Goal: Task Accomplishment & Management: Manage account settings

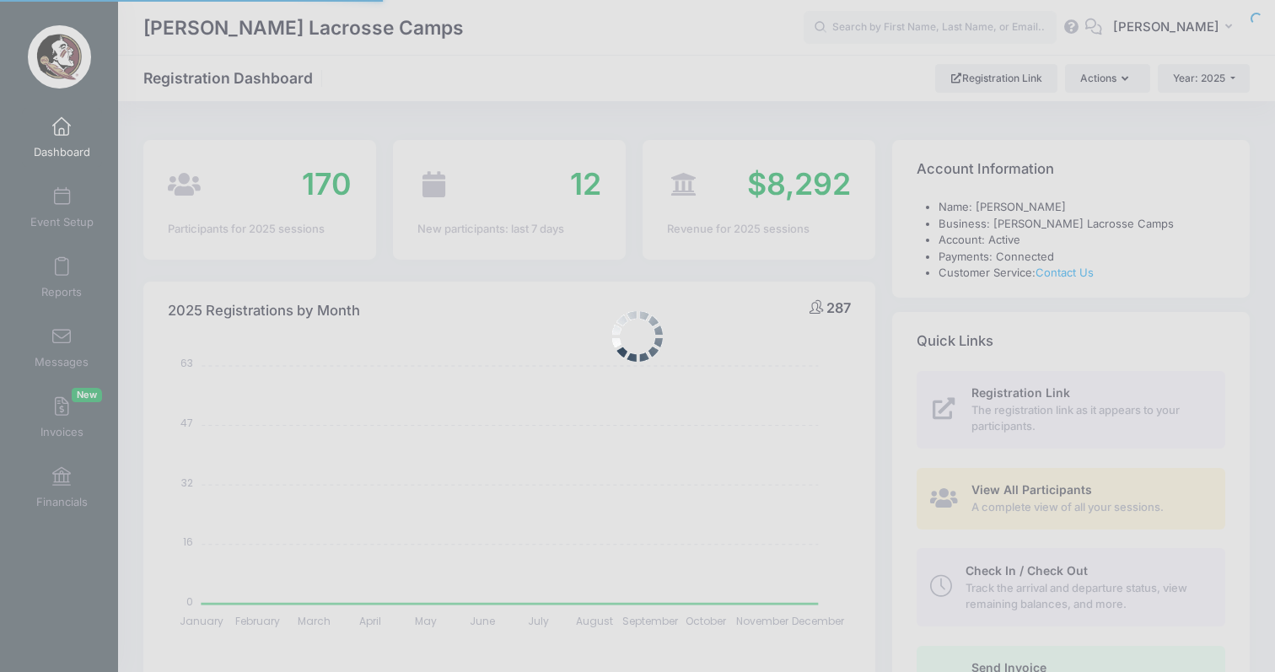
select select
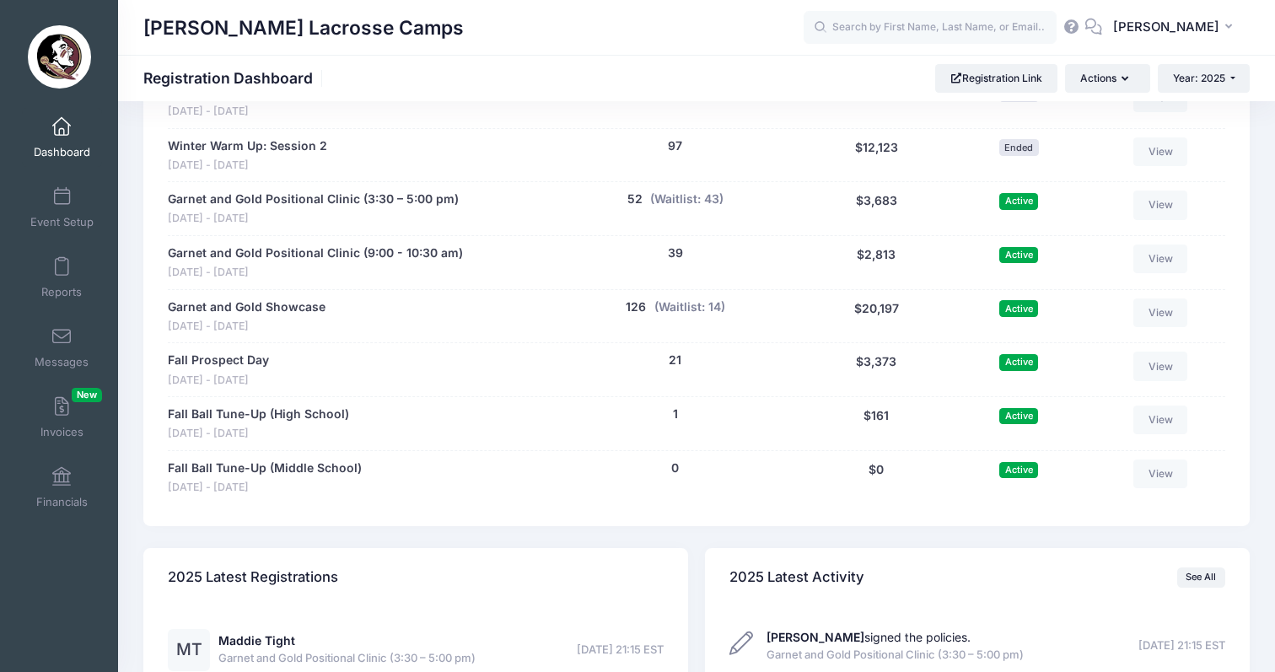
scroll to position [888, 0]
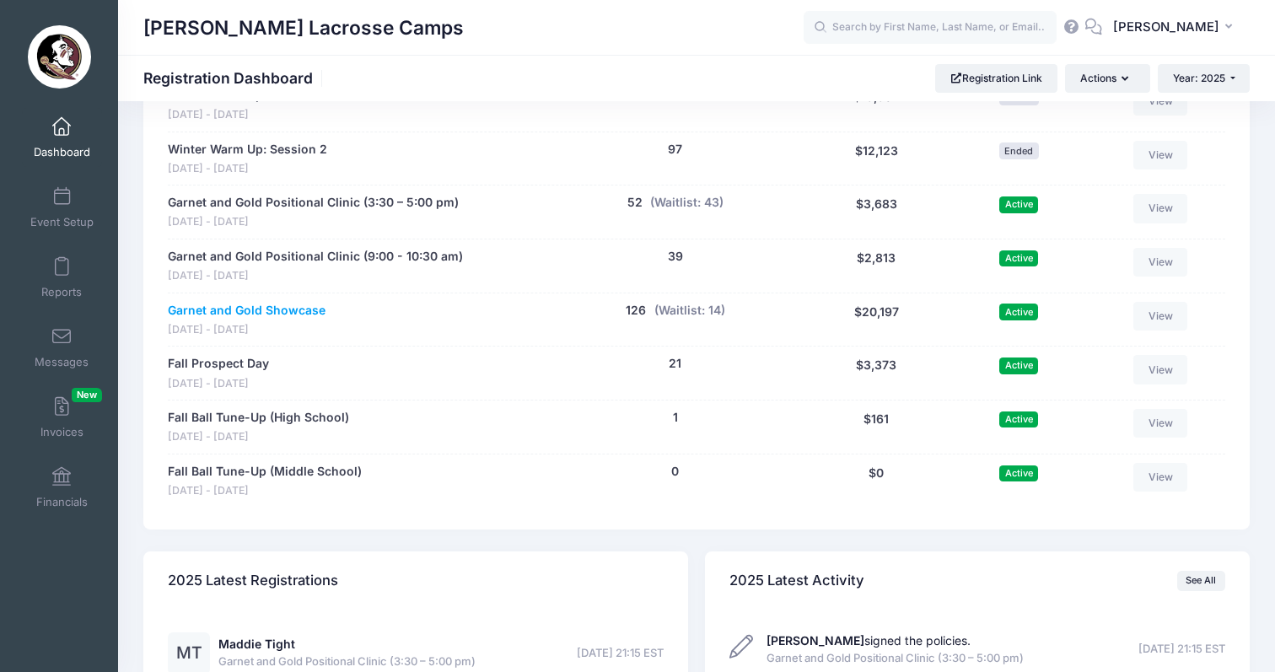
click at [216, 302] on link "Garnet and Gold Showcase" at bounding box center [247, 311] width 158 height 18
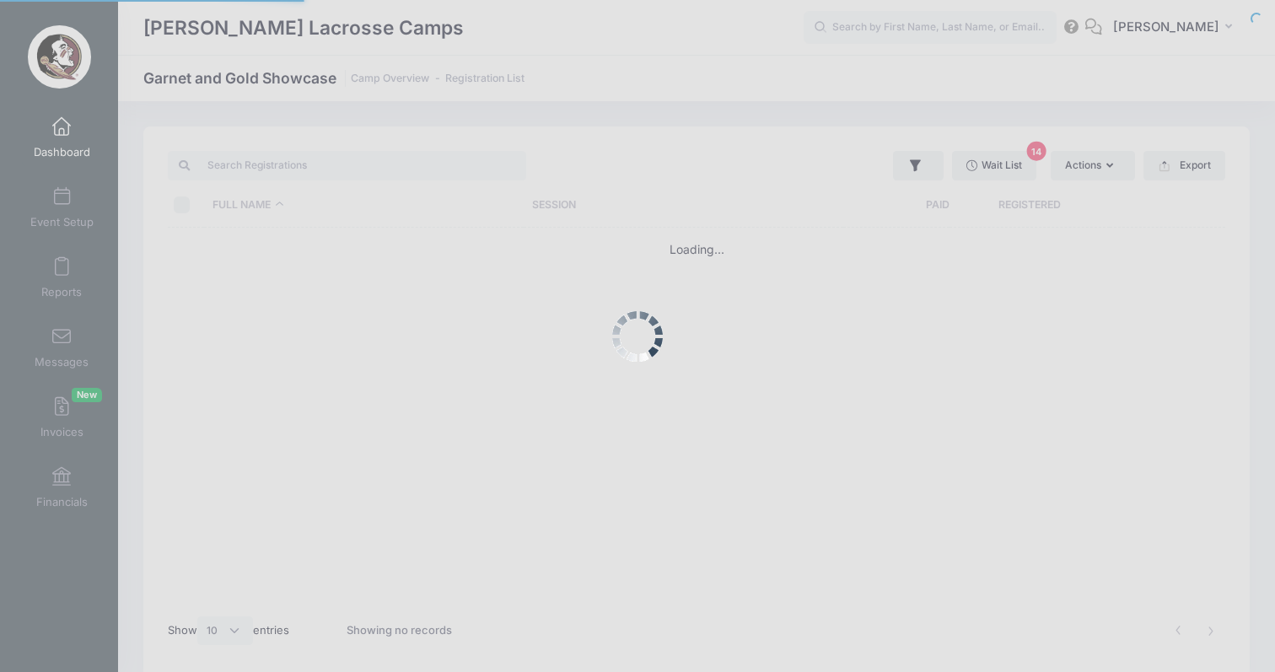
select select "10"
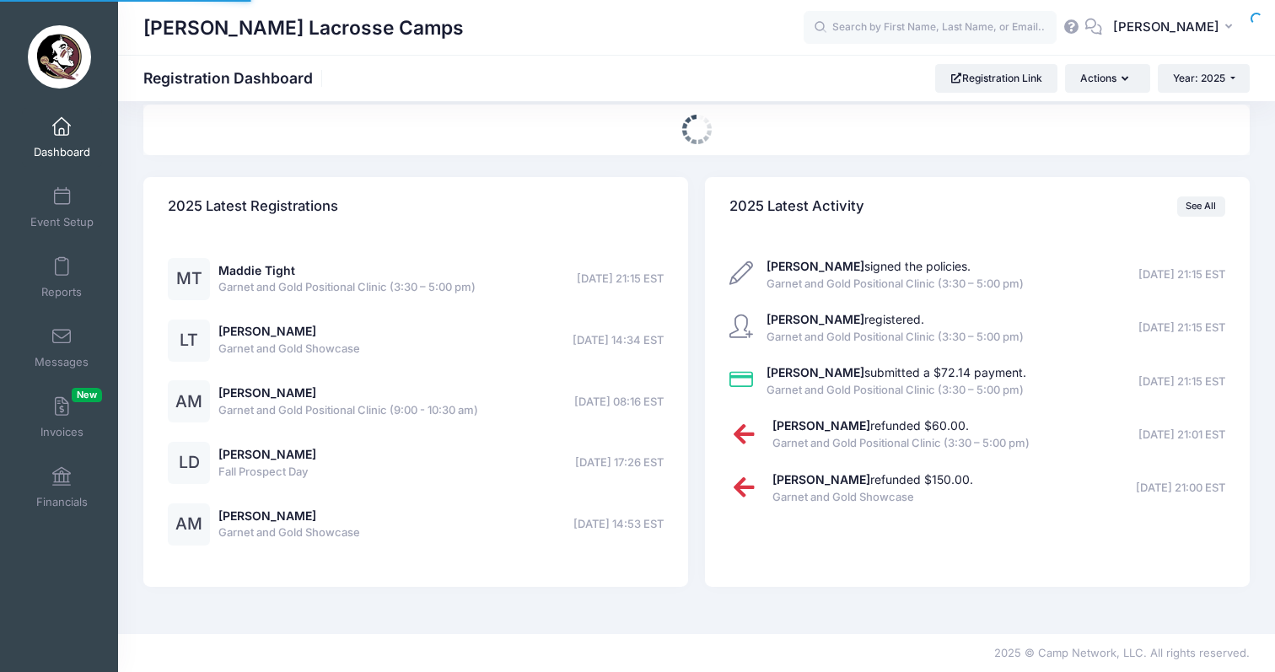
select select
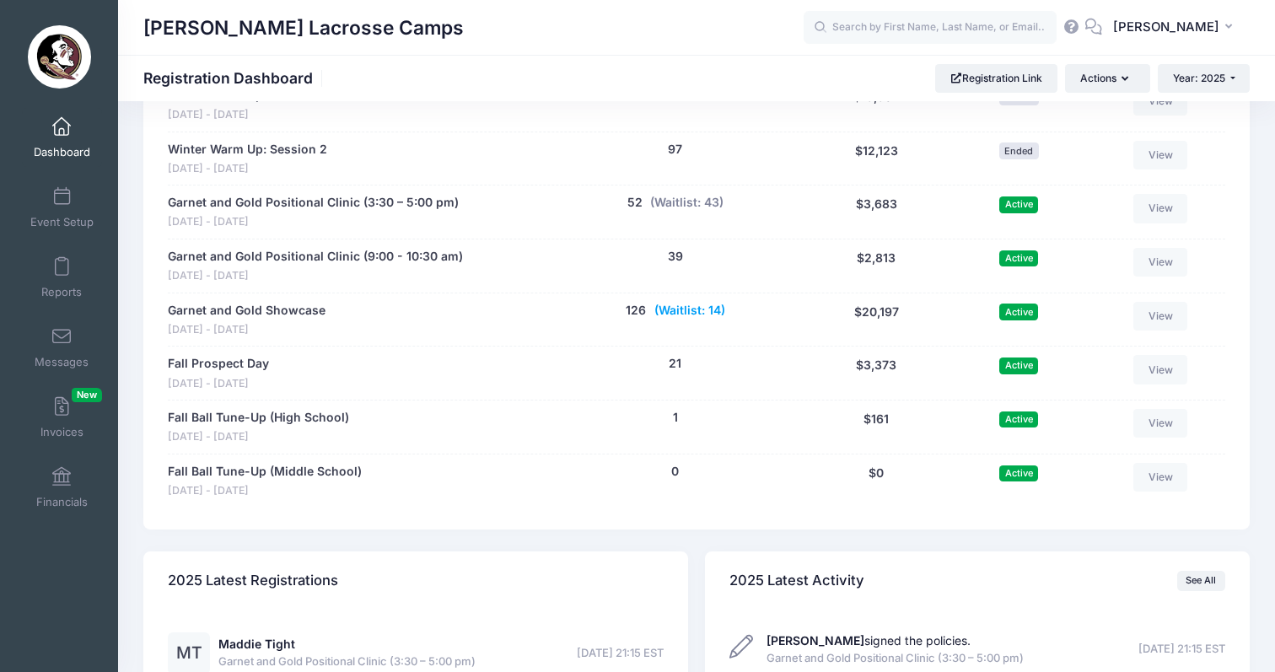
click at [710, 302] on button "(Waitlist: 14)" at bounding box center [689, 311] width 71 height 18
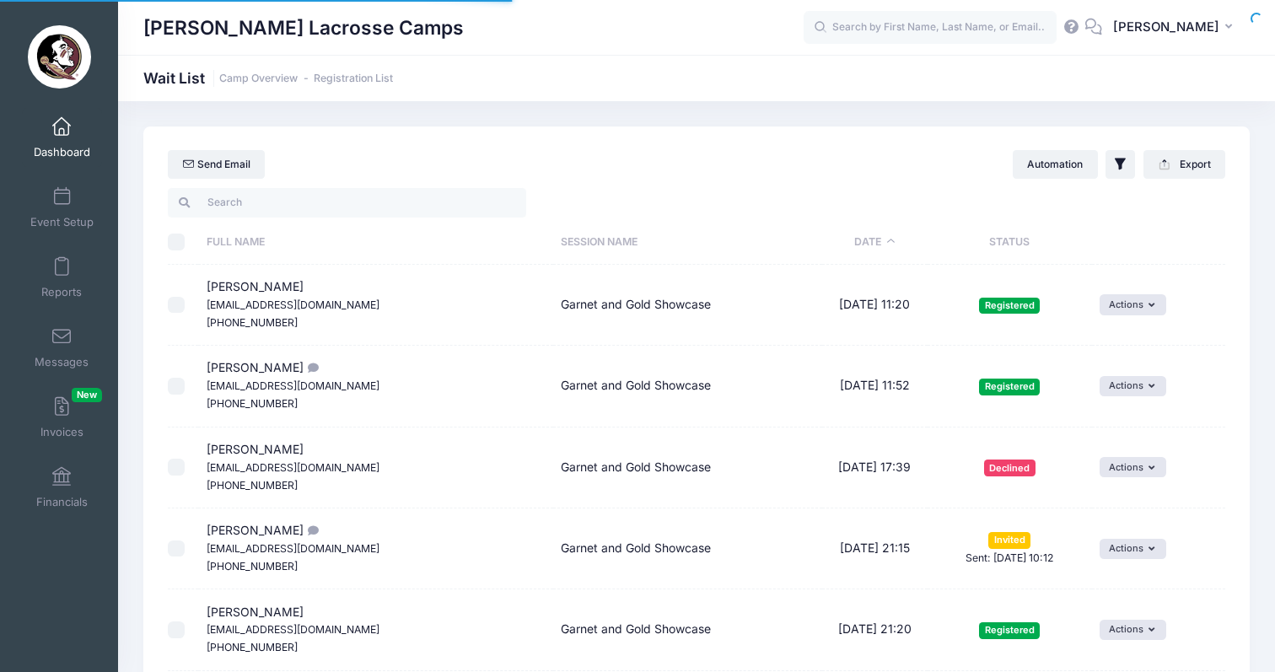
select select "50"
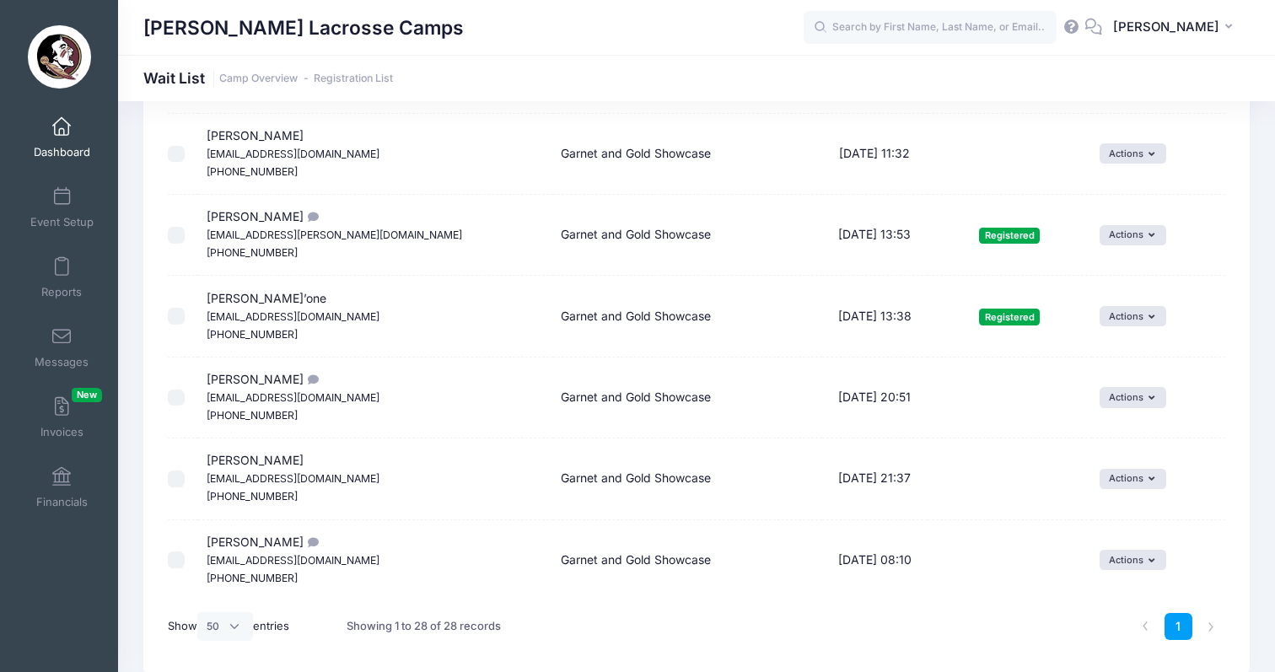
scroll to position [1938, 0]
drag, startPoint x: 306, startPoint y: 479, endPoint x: 210, endPoint y: 476, distance: 96.2
click at [210, 535] on span "[PERSON_NAME] [EMAIL_ADDRESS][DOMAIN_NAME] [PHONE_NUMBER]" at bounding box center [293, 560] width 173 height 50
copy span "[PERSON_NAME]"
click at [1133, 551] on button "Actions" at bounding box center [1133, 561] width 67 height 20
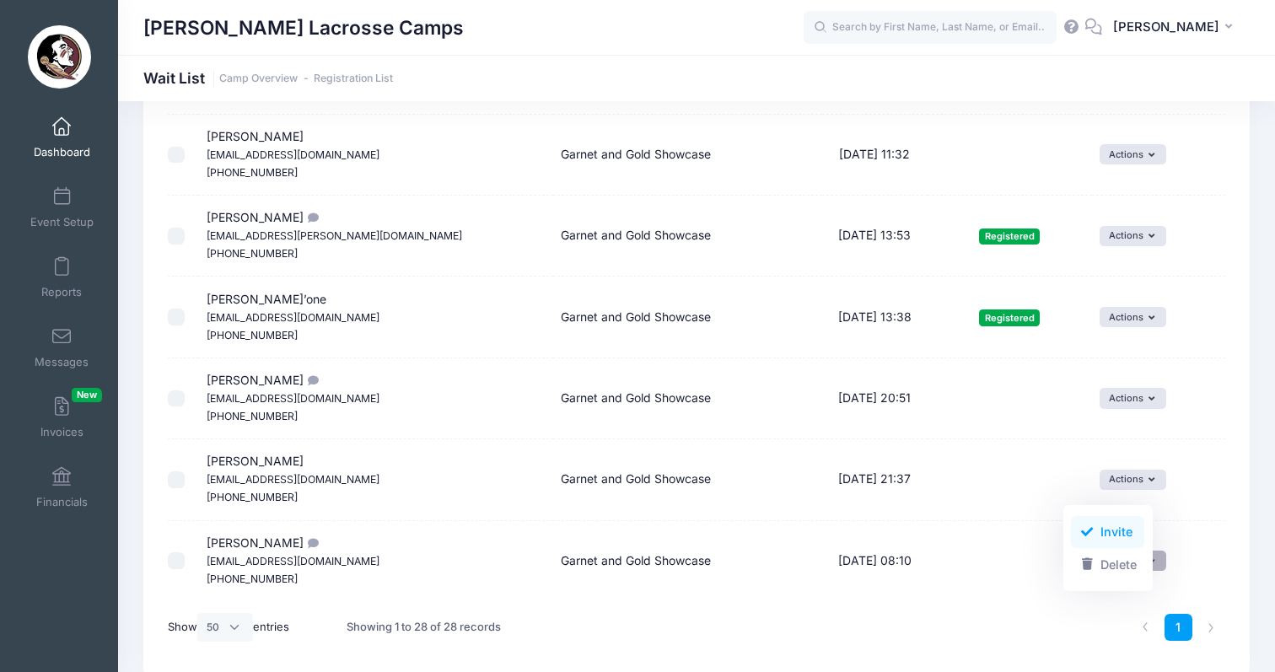
click at [1114, 535] on link "Invite" at bounding box center [1107, 532] width 73 height 32
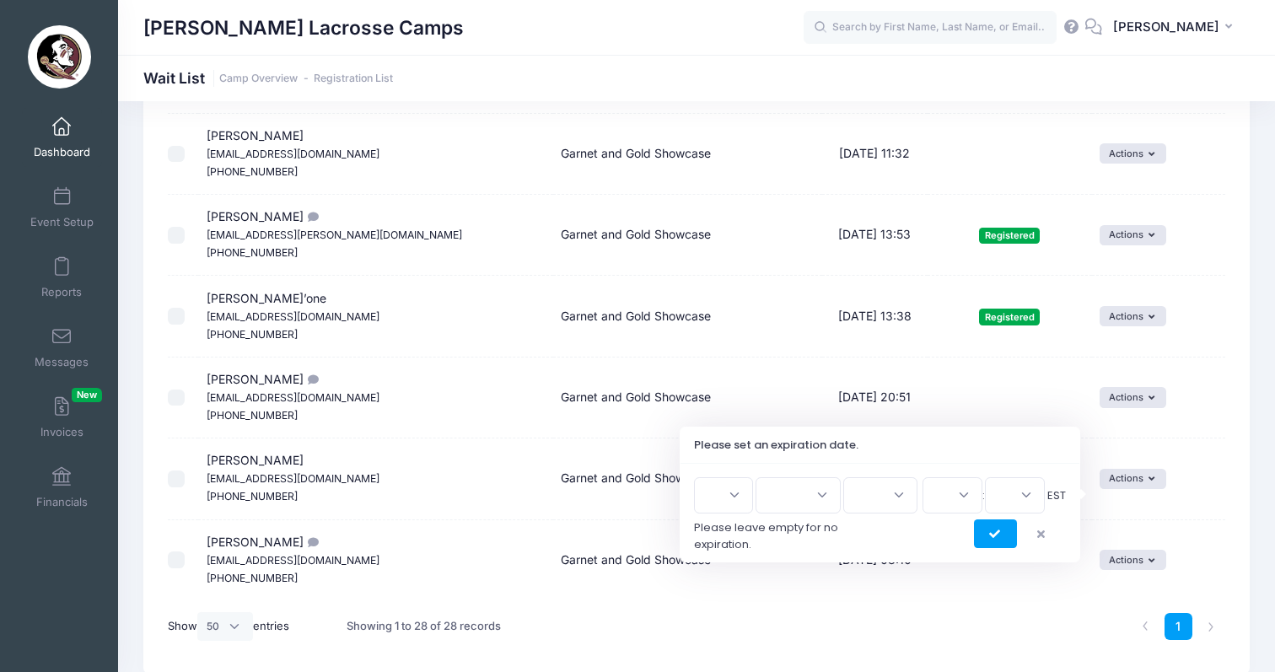
scroll to position [1938, 0]
click at [994, 535] on icon "submit" at bounding box center [995, 535] width 13 height 0
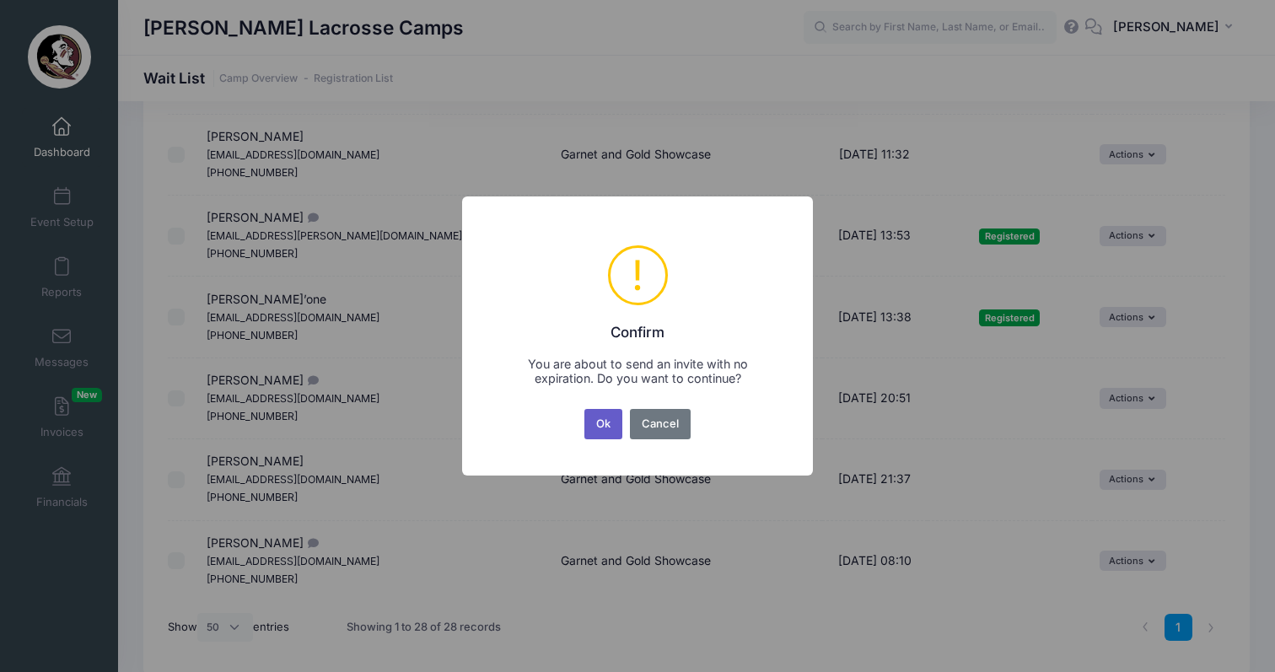
click at [594, 418] on button "Ok" at bounding box center [603, 424] width 39 height 30
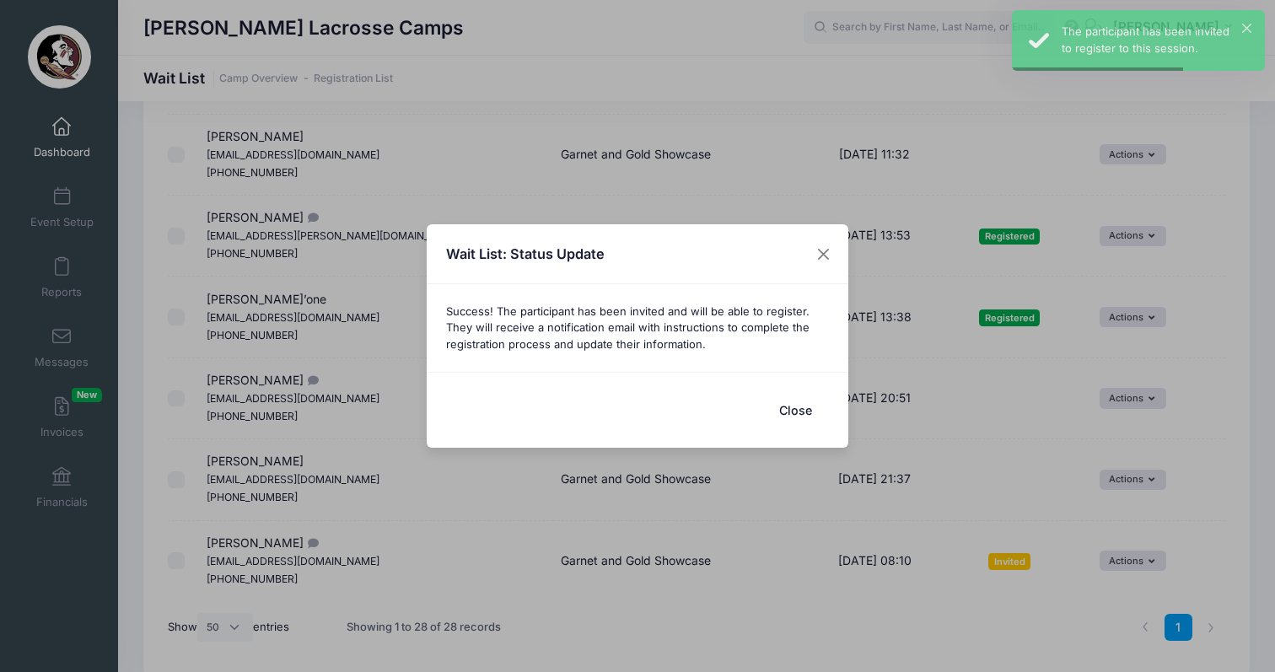
click at [785, 389] on div "Close" at bounding box center [638, 409] width 422 height 75
click at [793, 416] on button "Close" at bounding box center [794, 410] width 67 height 36
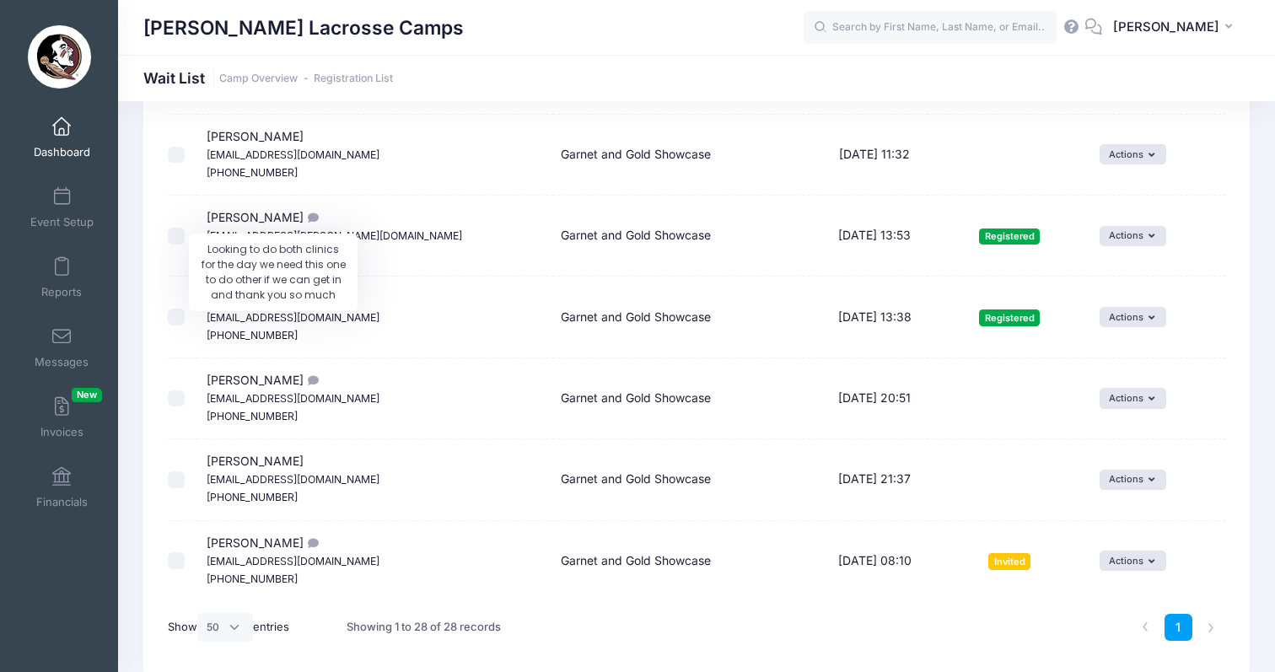
click at [304, 375] on icon "Looking to do both clinics for the day we need this one to do other if we can g…" at bounding box center [310, 380] width 13 height 11
drag, startPoint x: 267, startPoint y: 320, endPoint x: 206, endPoint y: 321, distance: 61.6
click at [206, 358] on td "[PERSON_NAME] [EMAIL_ADDRESS][DOMAIN_NAME] [PHONE_NUMBER]" at bounding box center [375, 398] width 355 height 81
copy span "[PERSON_NAME]"
click at [293, 439] on td "[PERSON_NAME] [EMAIL_ADDRESS][DOMAIN_NAME] [PHONE_NUMBER]" at bounding box center [375, 479] width 355 height 81
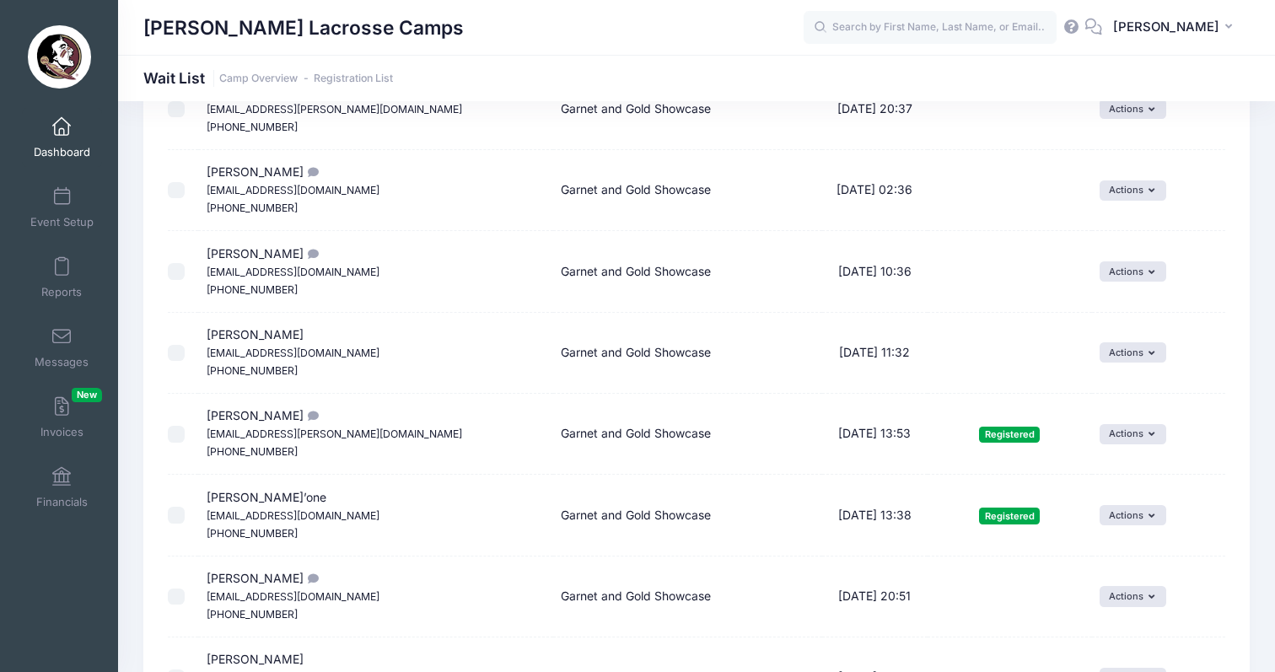
scroll to position [1736, 0]
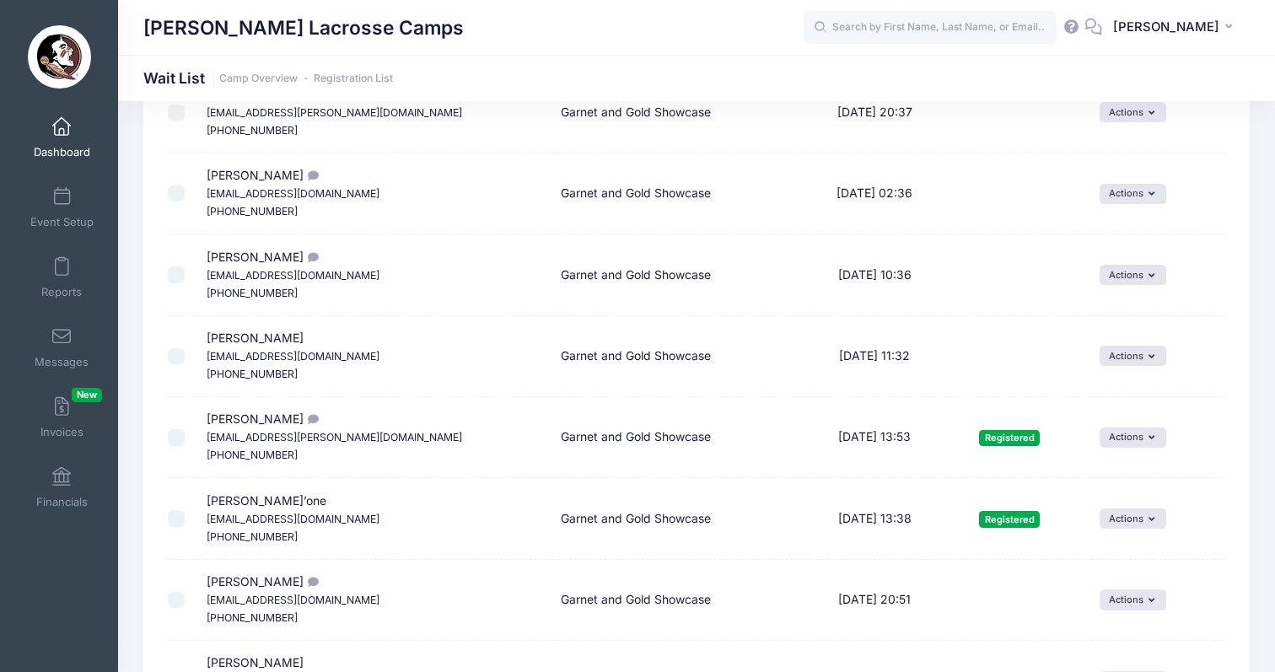
click at [312, 246] on td "[PERSON_NAME] [EMAIL_ADDRESS][DOMAIN_NAME] [PHONE_NUMBER]" at bounding box center [375, 274] width 355 height 81
drag, startPoint x: 298, startPoint y: 206, endPoint x: 181, endPoint y: 207, distance: 116.4
click at [181, 234] on tr "[PERSON_NAME] [EMAIL_ADDRESS][DOMAIN_NAME] [PHONE_NUMBER] Garnet and Gold Showc…" at bounding box center [696, 274] width 1057 height 81
click at [179, 234] on td at bounding box center [183, 274] width 30 height 81
drag, startPoint x: 303, startPoint y: 207, endPoint x: 202, endPoint y: 202, distance: 100.4
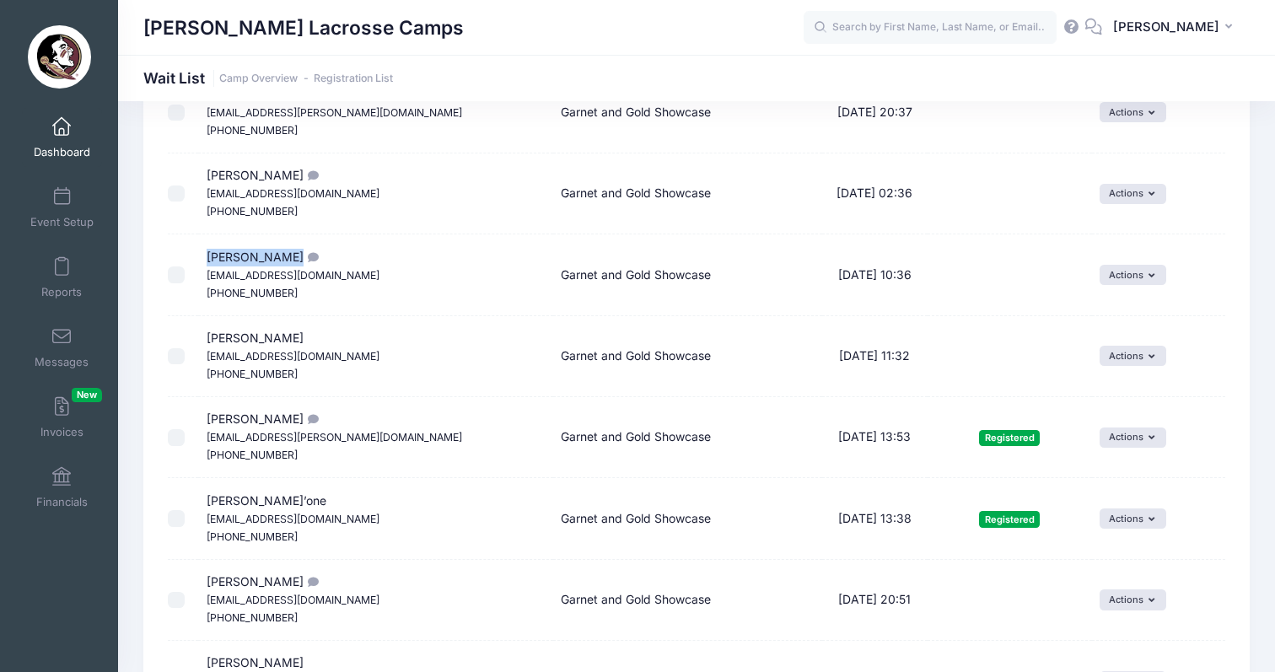
click at [202, 234] on td "[PERSON_NAME] [EMAIL_ADDRESS][DOMAIN_NAME] [PHONE_NUMBER]" at bounding box center [375, 274] width 355 height 81
copy span "[PERSON_NAME]"
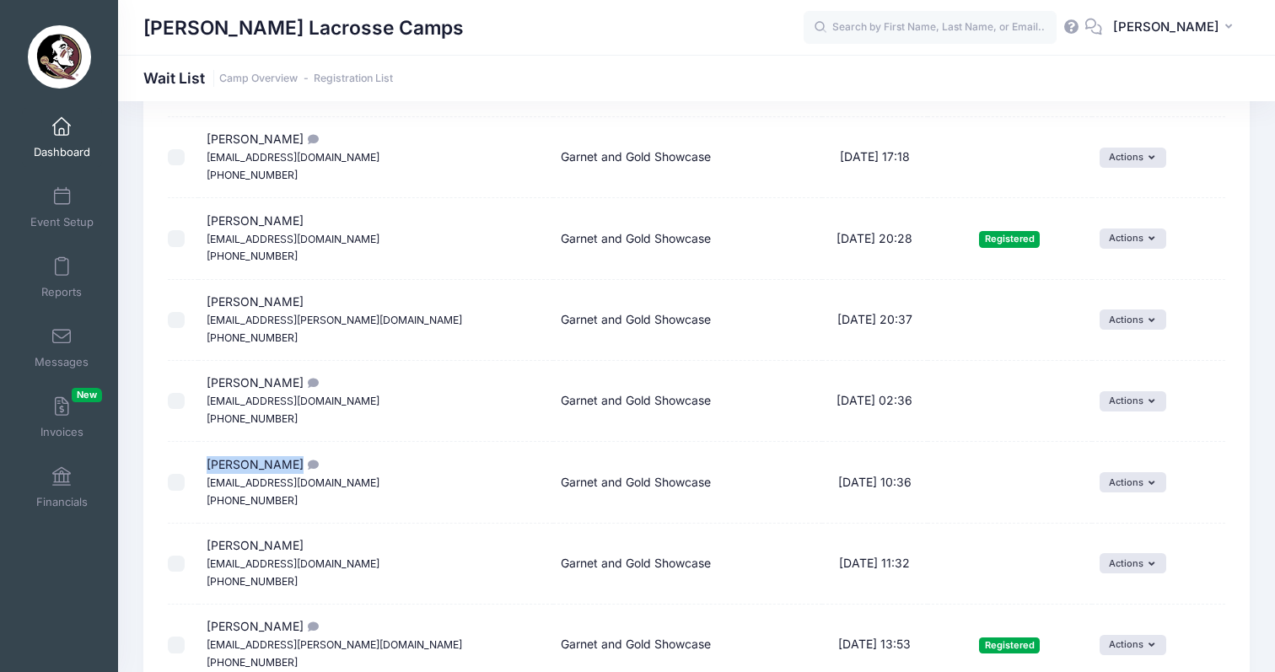
scroll to position [1522, 0]
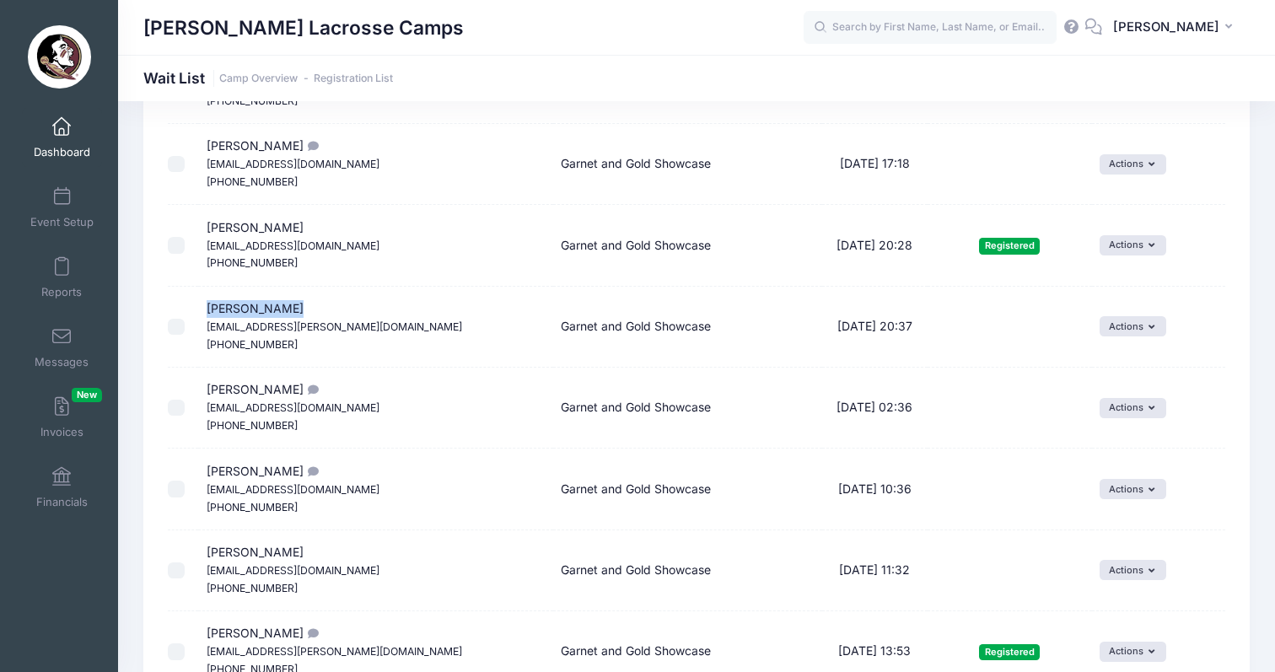
drag, startPoint x: 302, startPoint y: 262, endPoint x: 201, endPoint y: 263, distance: 101.2
click at [201, 287] on tr "[PERSON_NAME] [PERSON_NAME][EMAIL_ADDRESS][DOMAIN_NAME] [PHONE_NUMBER] Garnet a…" at bounding box center [696, 327] width 1057 height 81
click at [341, 287] on td "[PERSON_NAME] [PERSON_NAME][EMAIL_ADDRESS][DOMAIN_NAME] [PHONE_NUMBER]" at bounding box center [375, 327] width 355 height 81
drag, startPoint x: 311, startPoint y: 261, endPoint x: 202, endPoint y: 262, distance: 109.6
click at [202, 287] on td "[PERSON_NAME] [PERSON_NAME][EMAIL_ADDRESS][DOMAIN_NAME] [PHONE_NUMBER]" at bounding box center [375, 327] width 355 height 81
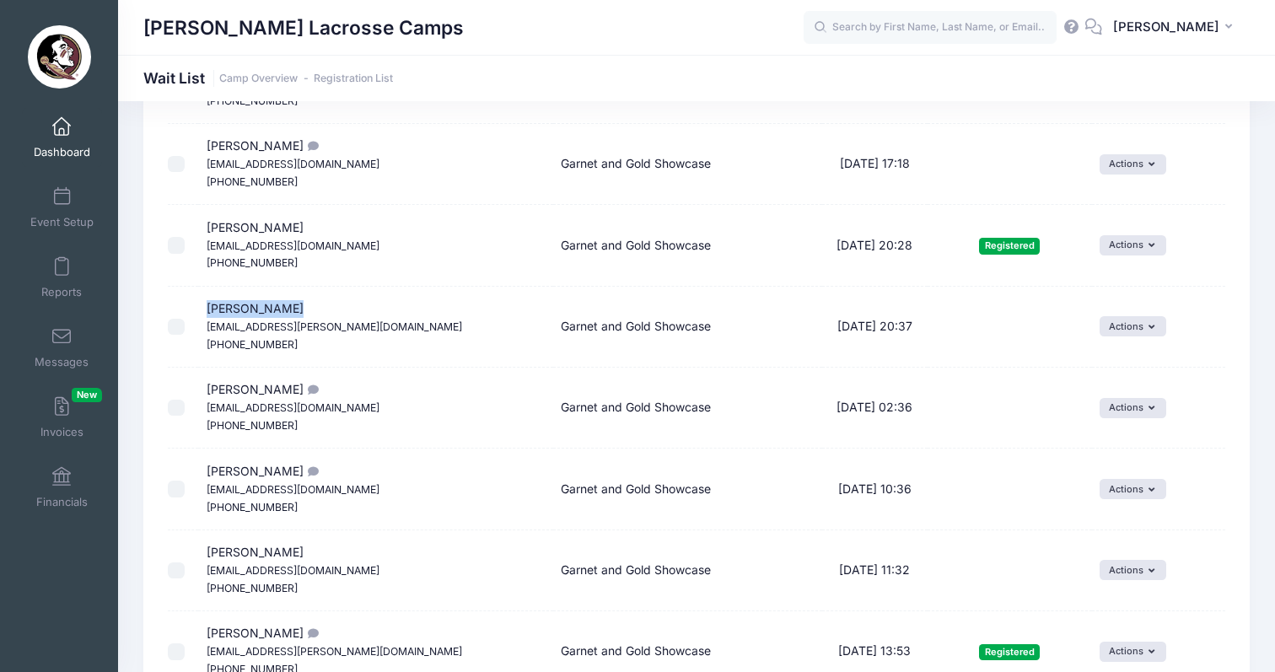
copy span "[PERSON_NAME]"
click at [553, 449] on td "Garnet and Gold Showcase" at bounding box center [687, 489] width 269 height 81
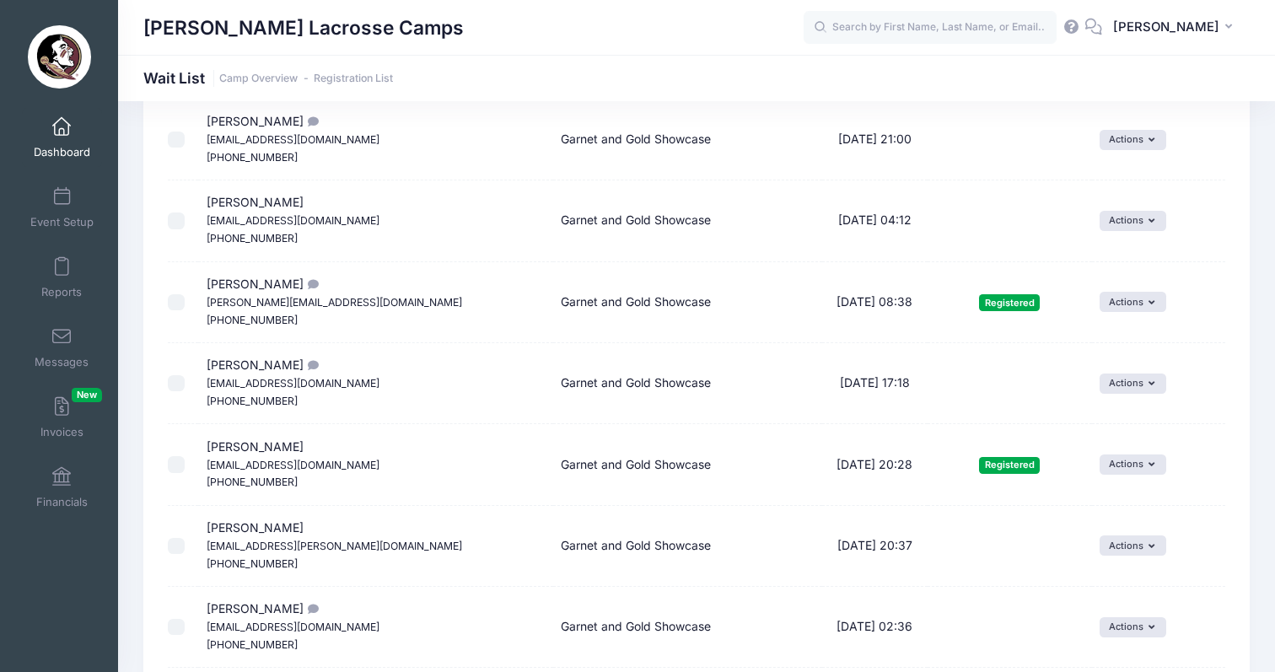
scroll to position [1283, 0]
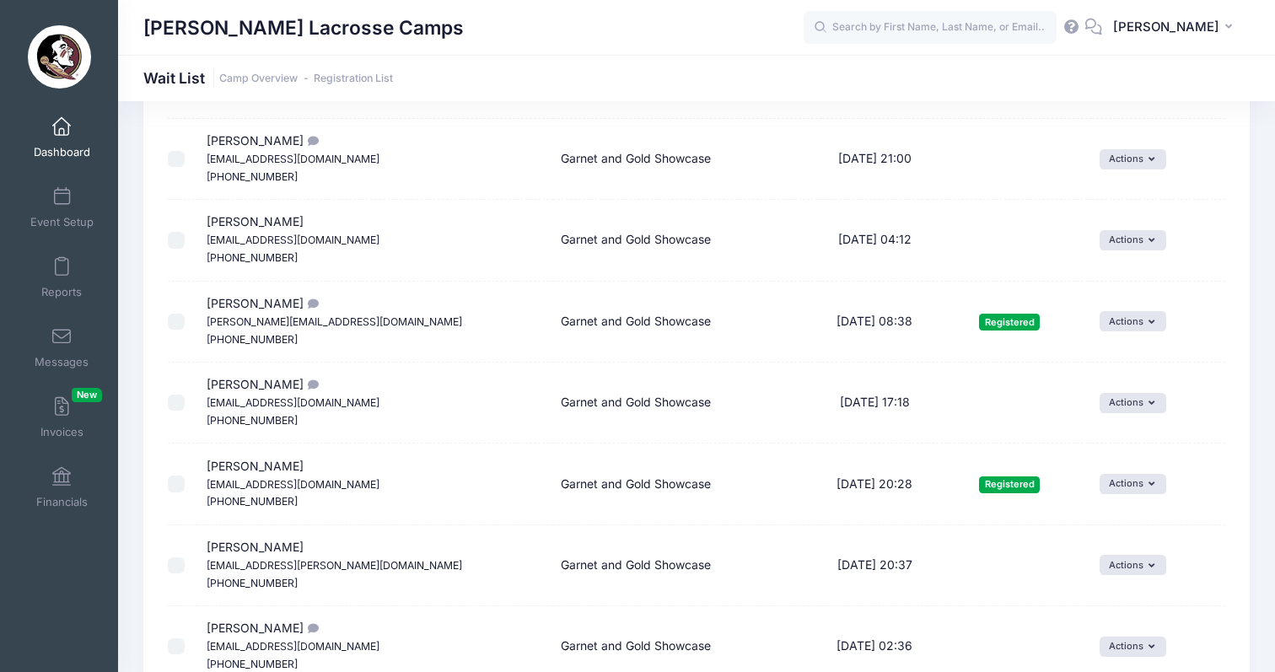
drag, startPoint x: 325, startPoint y: 345, endPoint x: 209, endPoint y: 337, distance: 115.8
click at [209, 377] on span "[PERSON_NAME] [EMAIL_ADDRESS][DOMAIN_NAME] [PHONE_NUMBER]" at bounding box center [293, 402] width 173 height 50
copy span "[PERSON_NAME]"
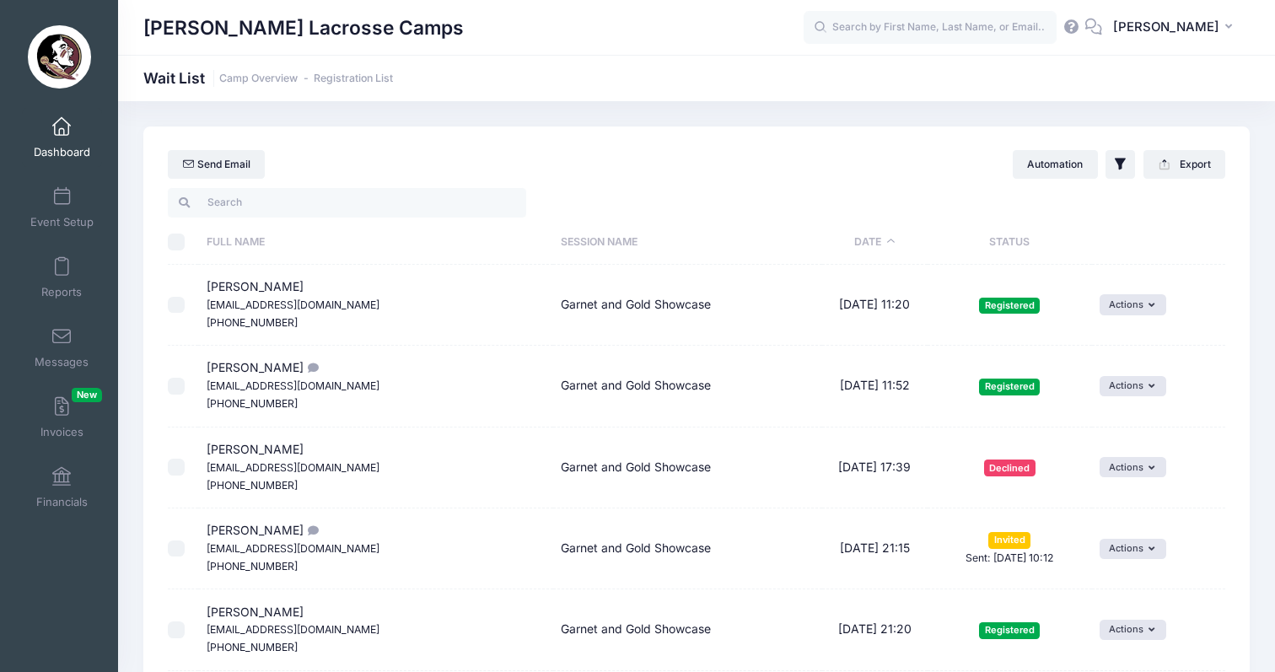
scroll to position [0, 0]
click at [62, 135] on span at bounding box center [62, 127] width 0 height 19
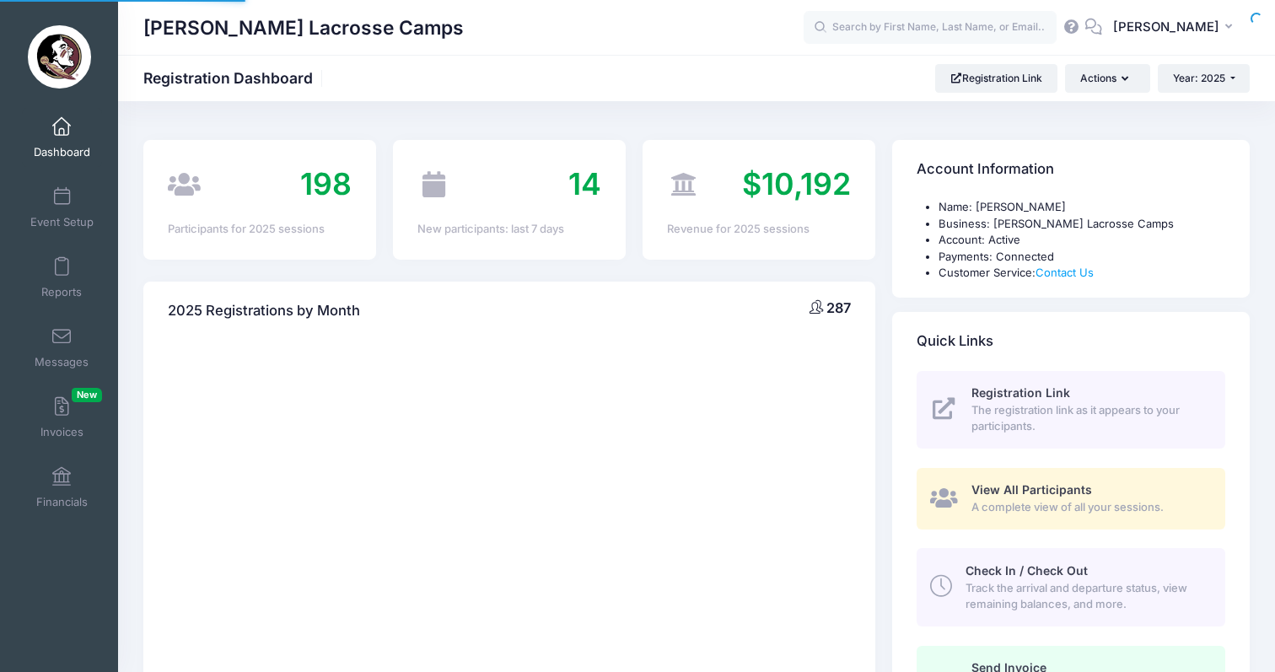
select select
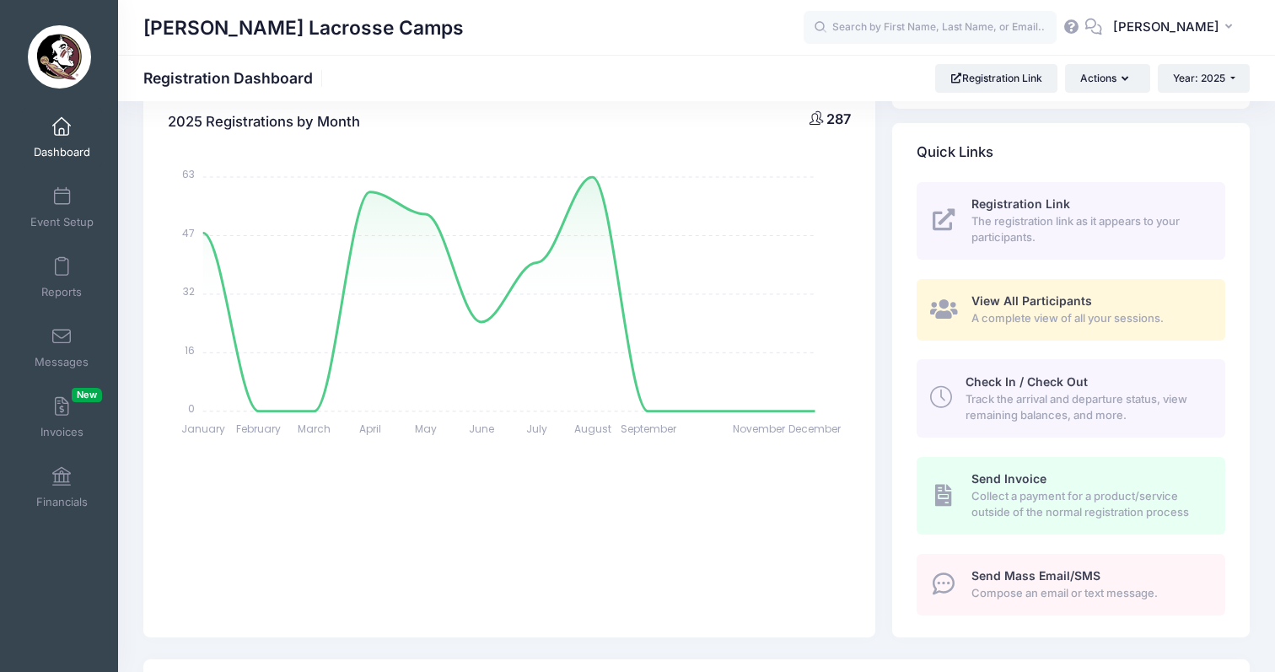
scroll to position [61, 0]
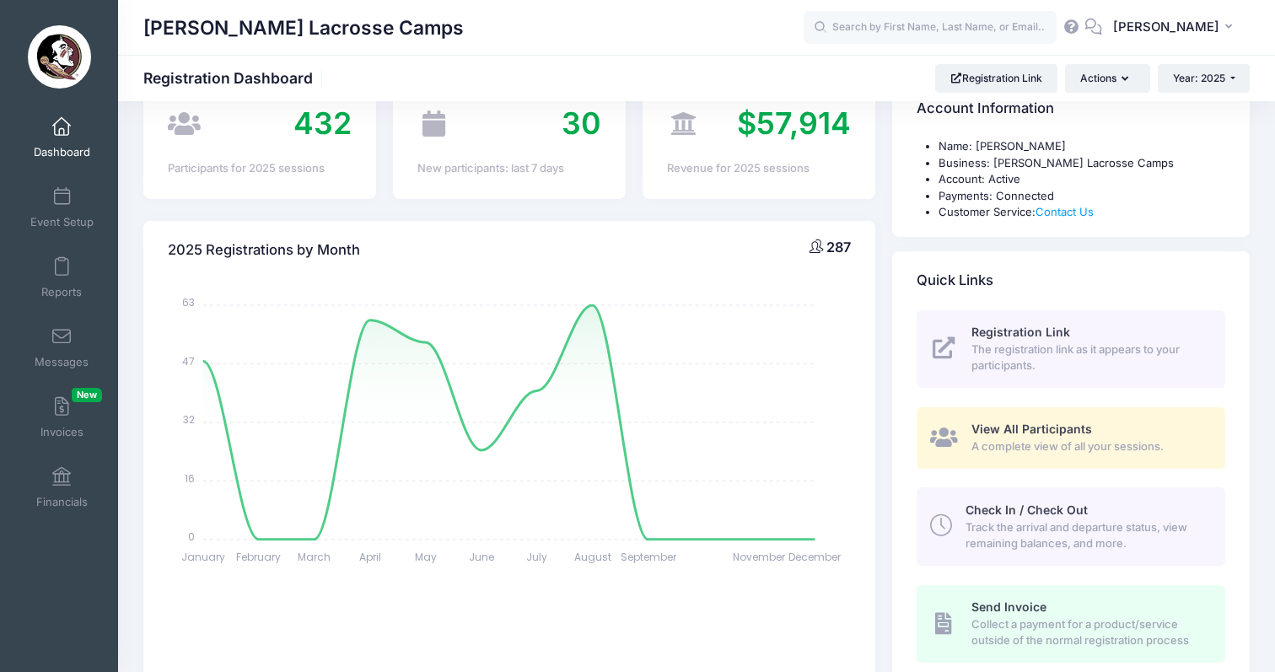
click at [62, 128] on span at bounding box center [62, 127] width 0 height 19
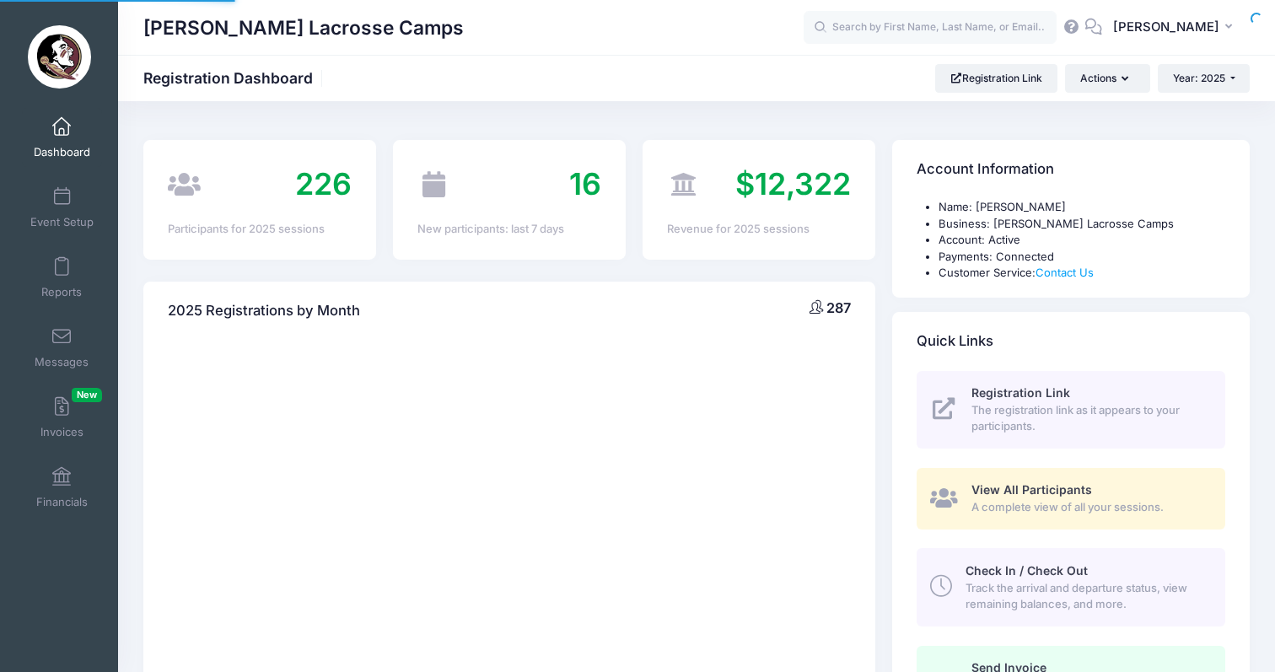
select select
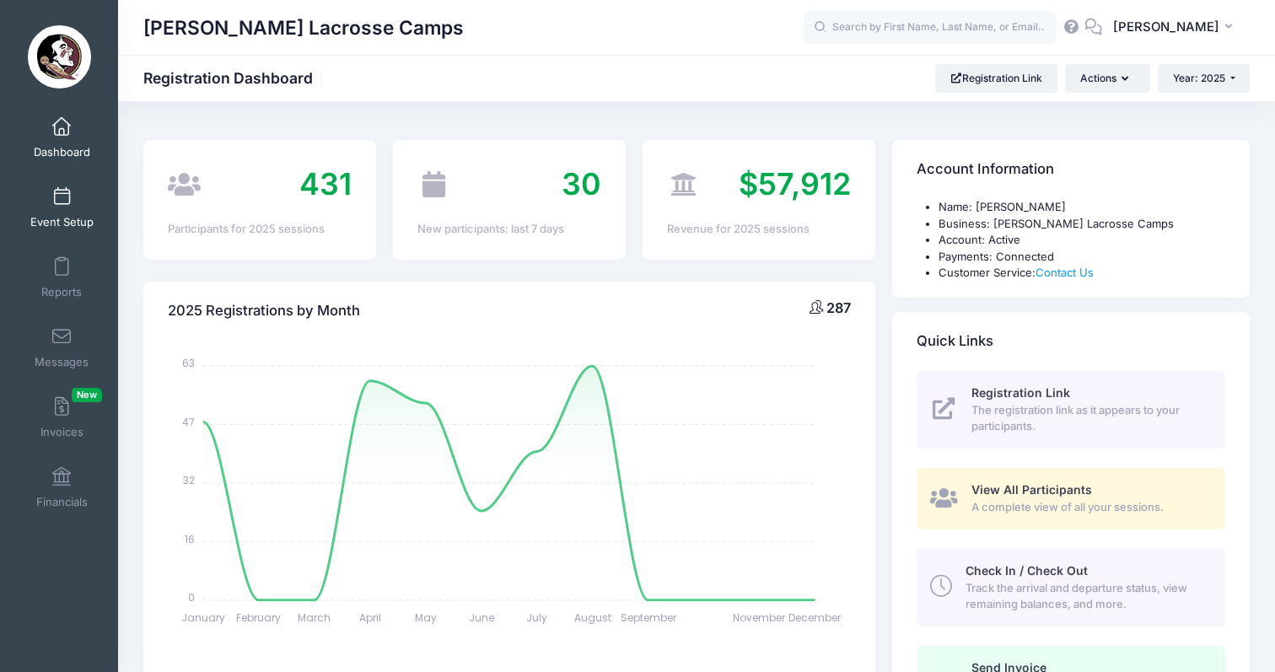
click at [62, 196] on span at bounding box center [62, 197] width 0 height 19
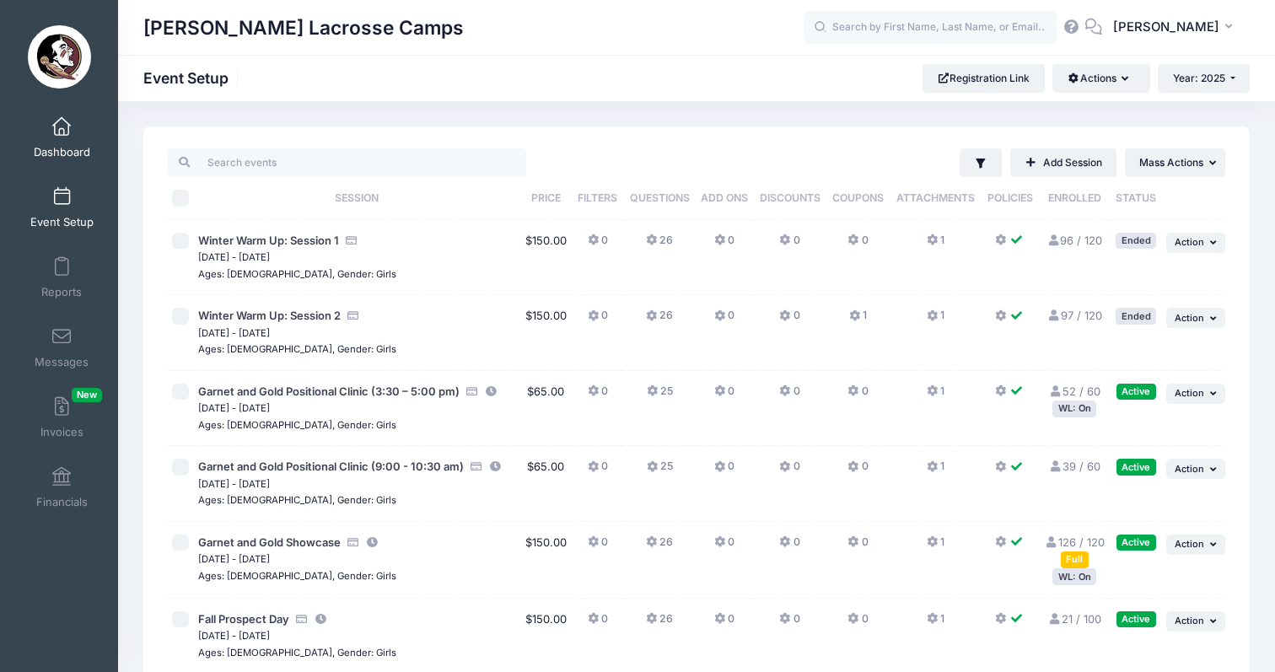
click at [45, 127] on link "Dashboard" at bounding box center [62, 137] width 80 height 59
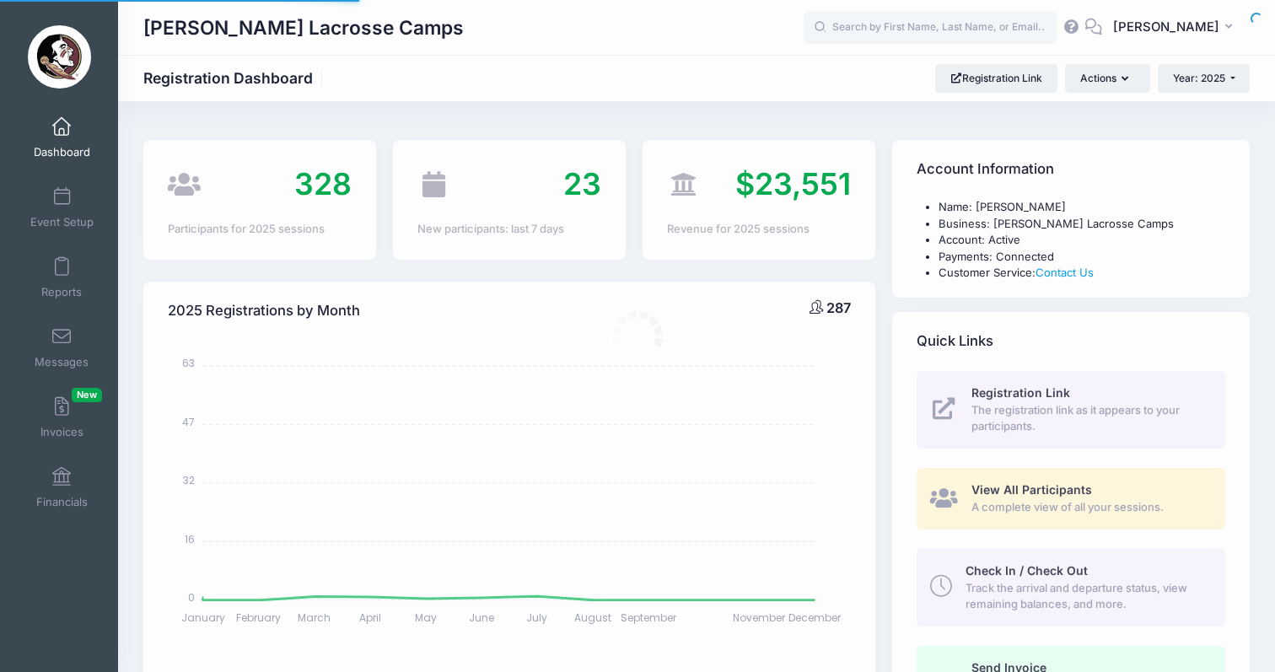
select select
